Goal: Register for event/course

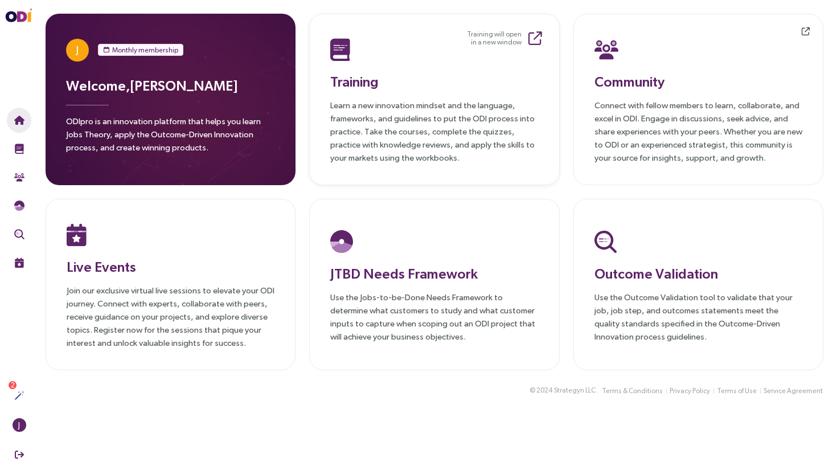
click at [394, 73] on h3 "Training" at bounding box center [434, 81] width 208 height 21
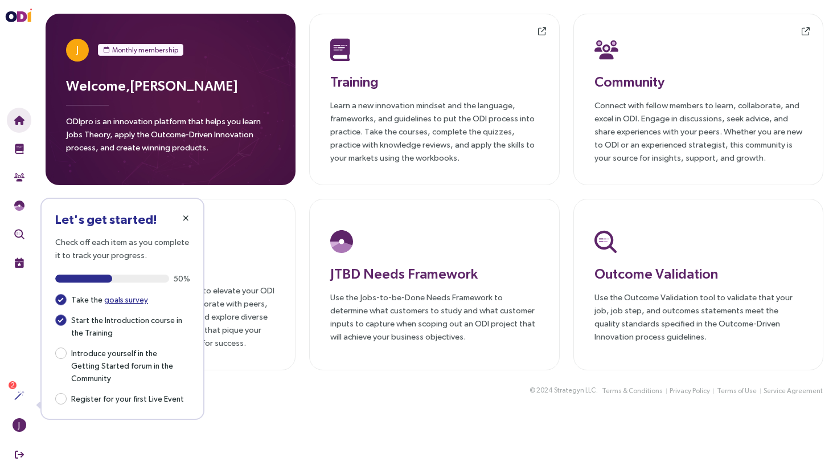
click at [189, 214] on span "button" at bounding box center [185, 218] width 9 height 9
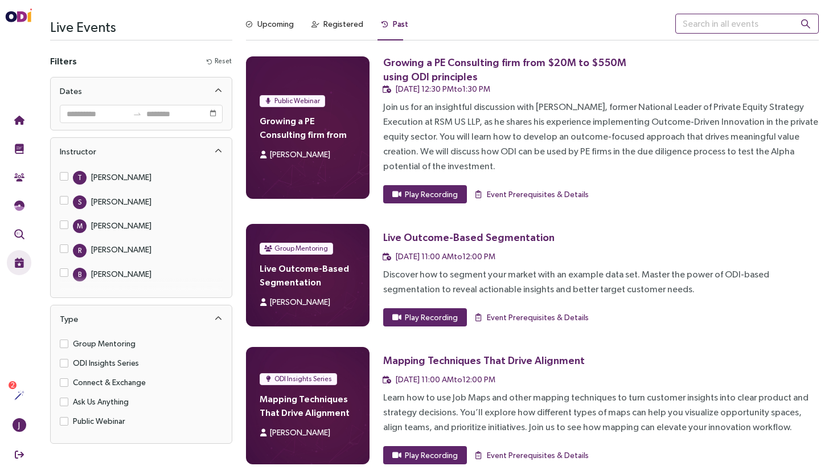
click at [743, 25] on input "text" at bounding box center [748, 24] width 144 height 20
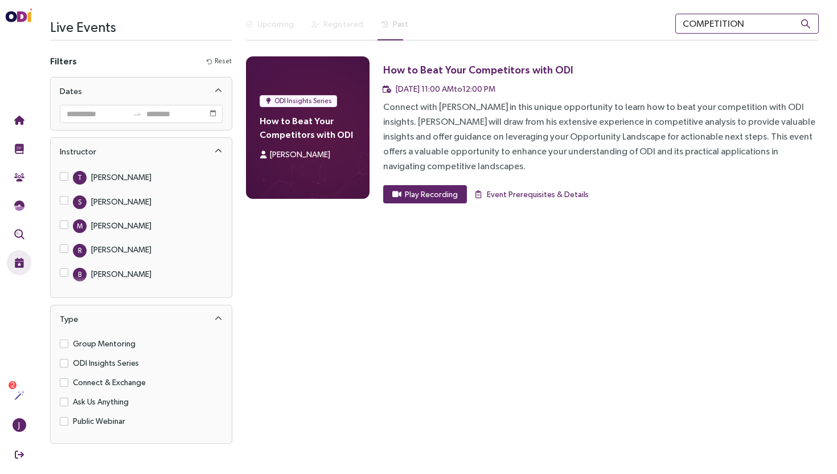
type input "COMPETITION"
click at [255, 27] on div "Upcoming" at bounding box center [270, 24] width 48 height 13
click at [337, 23] on div "Registered" at bounding box center [344, 24] width 40 height 13
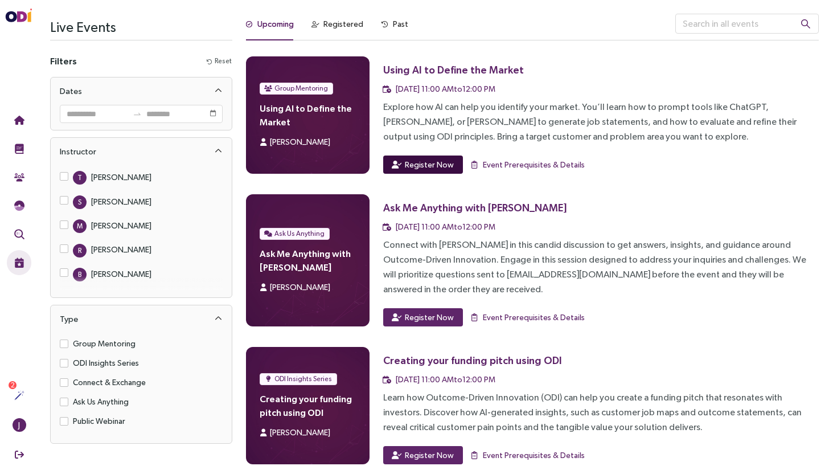
click at [437, 167] on span "Register Now" at bounding box center [429, 164] width 49 height 13
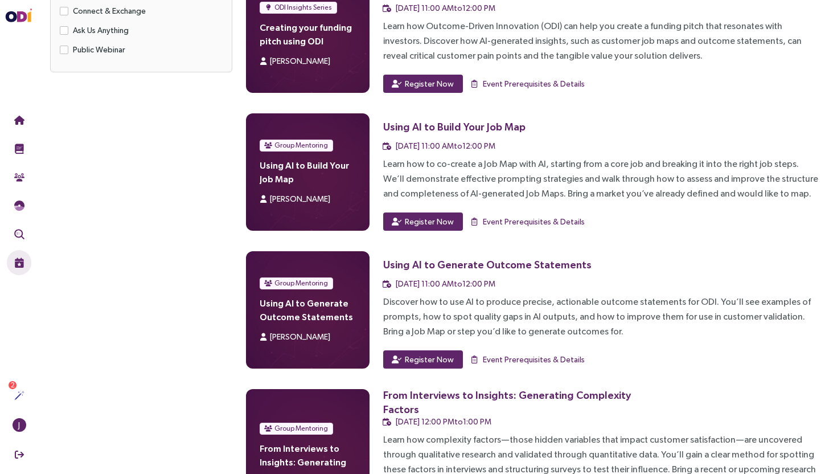
scroll to position [372, 0]
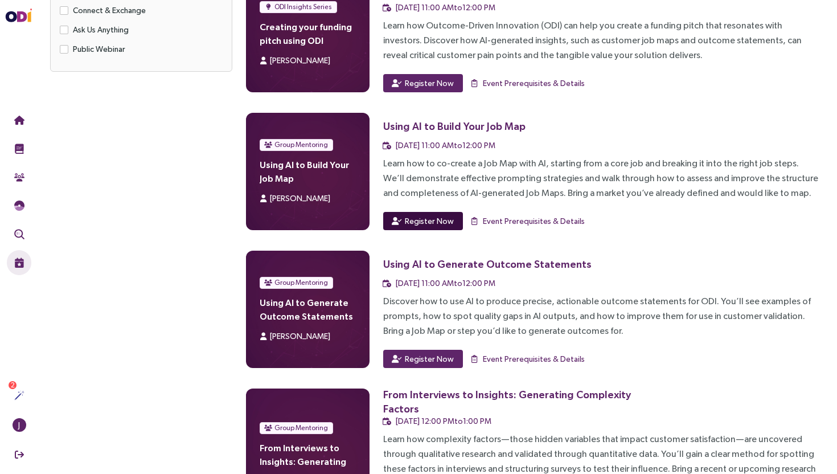
click at [449, 215] on span "Register Now" at bounding box center [429, 221] width 49 height 13
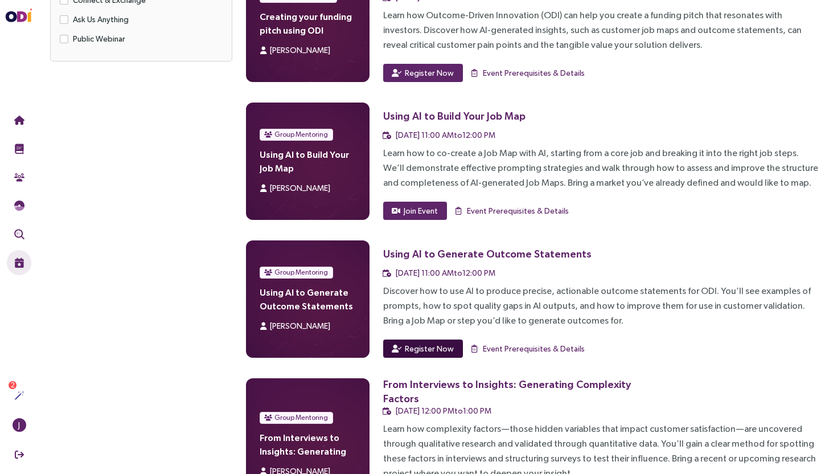
scroll to position [424, 0]
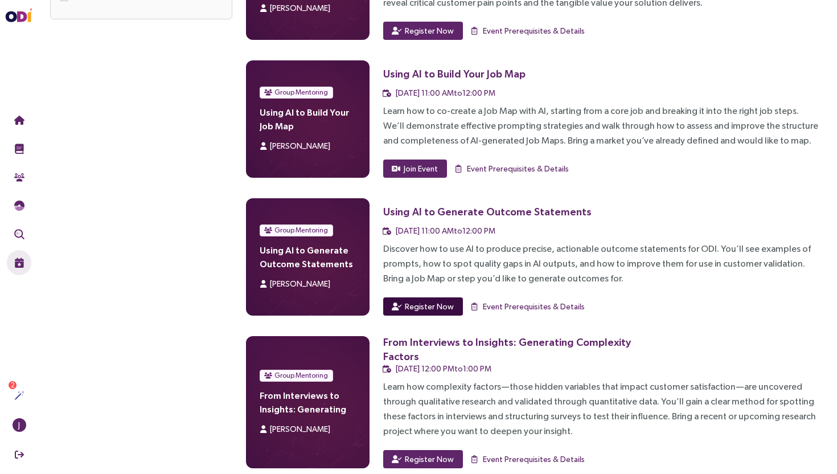
click at [439, 300] on span "Register Now" at bounding box center [429, 306] width 49 height 13
